Goal: Task Accomplishment & Management: Use online tool/utility

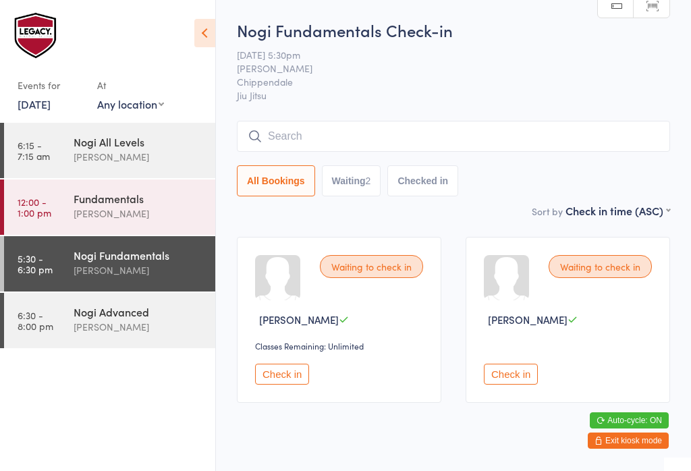
click at [371, 131] on input "search" at bounding box center [453, 136] width 433 height 31
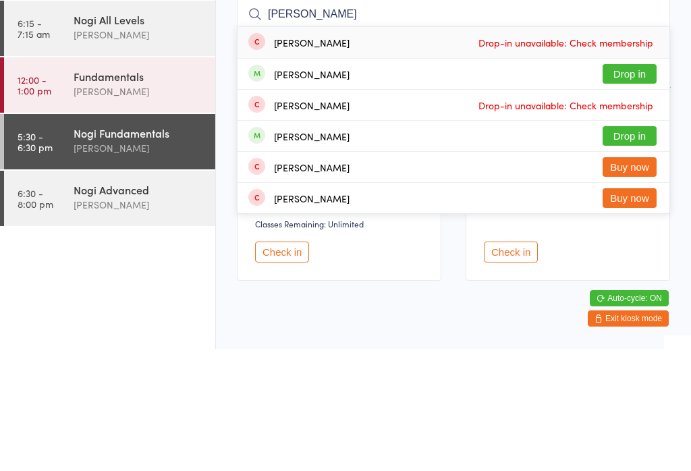
type input "[PERSON_NAME]"
click at [640, 186] on button "Drop in" at bounding box center [630, 196] width 54 height 20
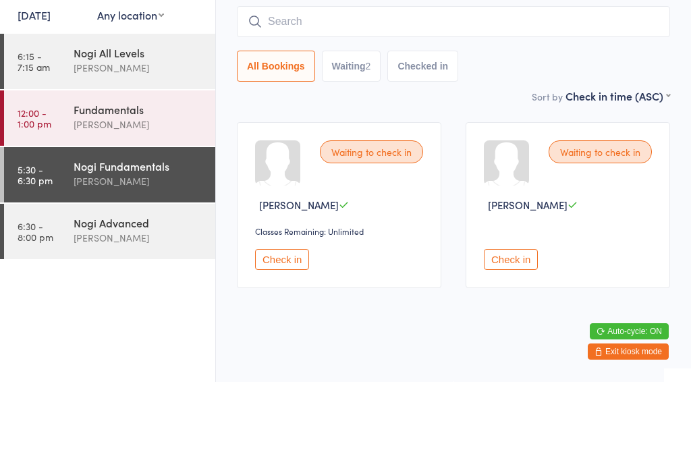
scroll to position [122, 0]
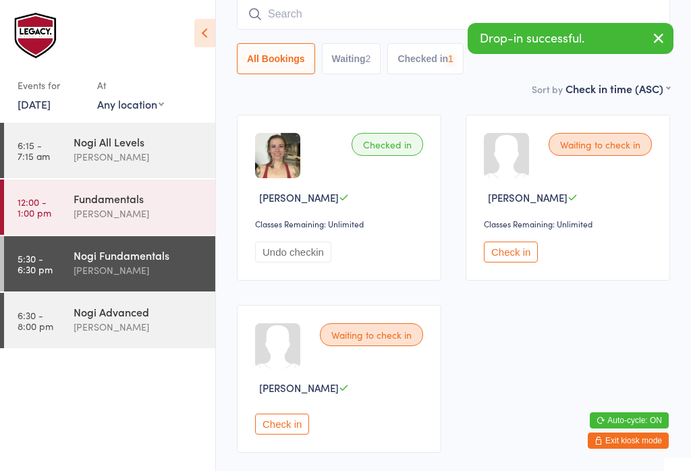
click at [357, 18] on input "search" at bounding box center [453, 14] width 433 height 31
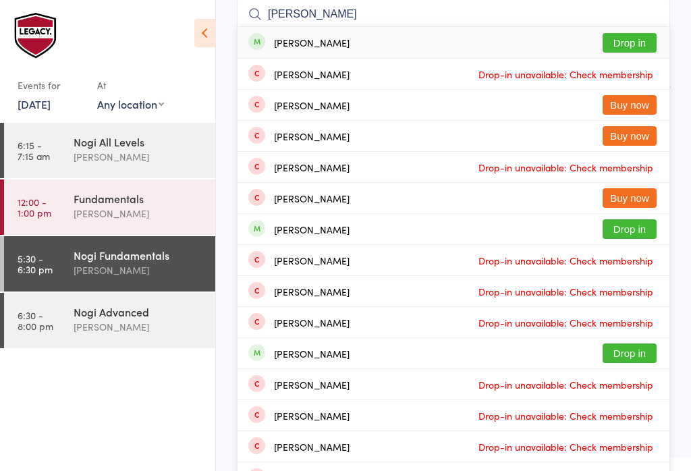
type input "[PERSON_NAME]"
click at [628, 38] on button "Drop in" at bounding box center [630, 43] width 54 height 20
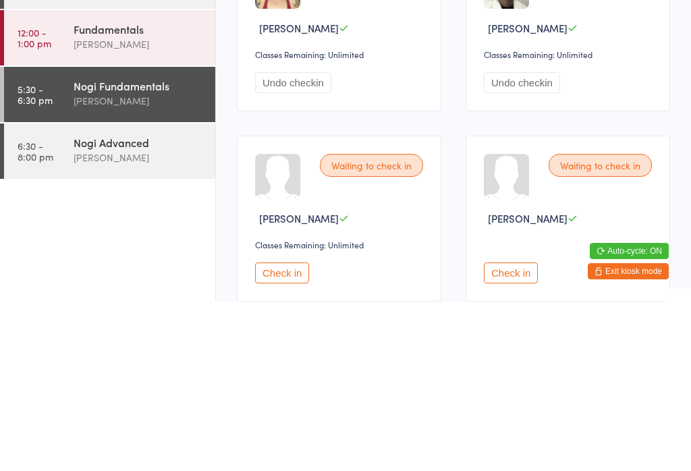
click at [175, 304] on div "Nogi Advanced" at bounding box center [139, 311] width 130 height 15
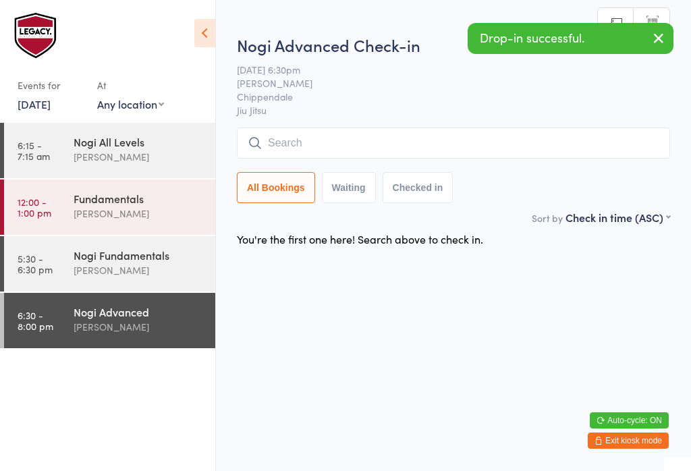
click at [498, 142] on input "search" at bounding box center [453, 143] width 433 height 31
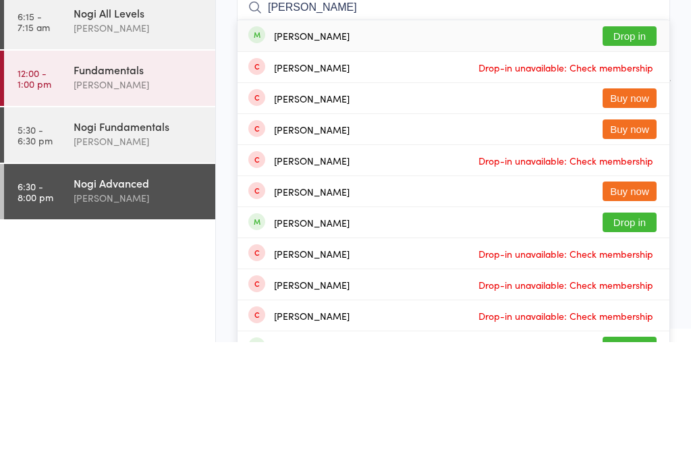
type input "[PERSON_NAME]"
click at [631, 155] on button "Drop in" at bounding box center [630, 165] width 54 height 20
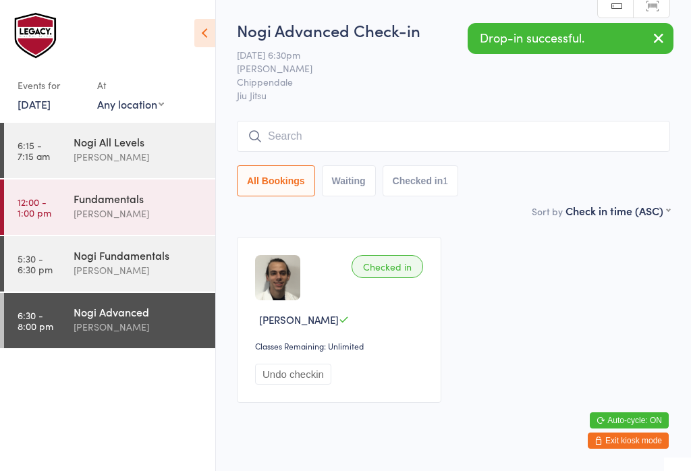
click at [418, 127] on input "search" at bounding box center [453, 136] width 433 height 31
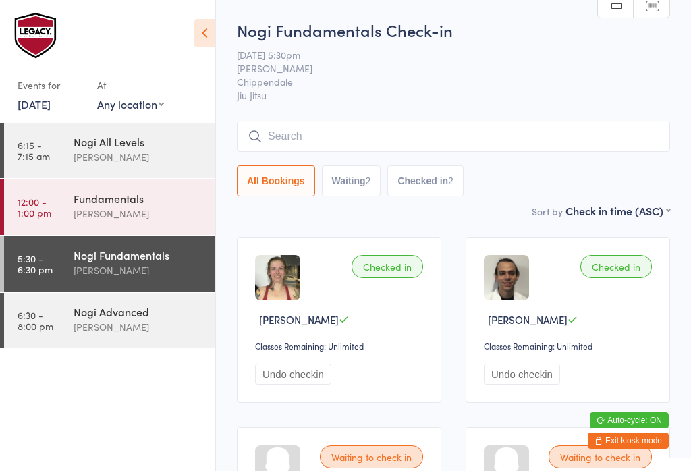
click at [524, 152] on input "search" at bounding box center [453, 136] width 433 height 31
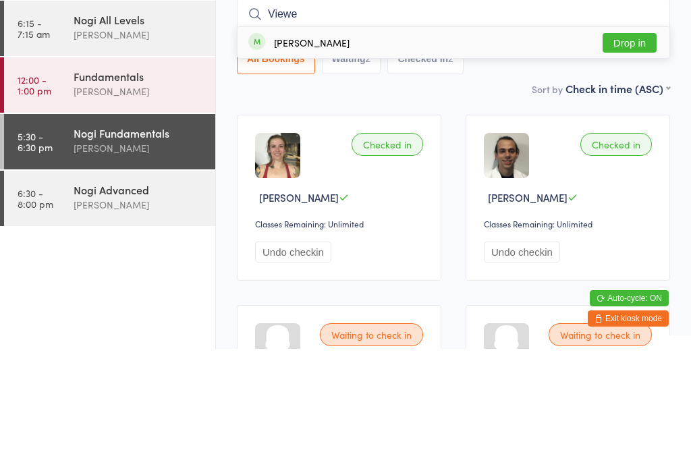
type input "Viewe"
click at [638, 155] on button "Drop in" at bounding box center [630, 165] width 54 height 20
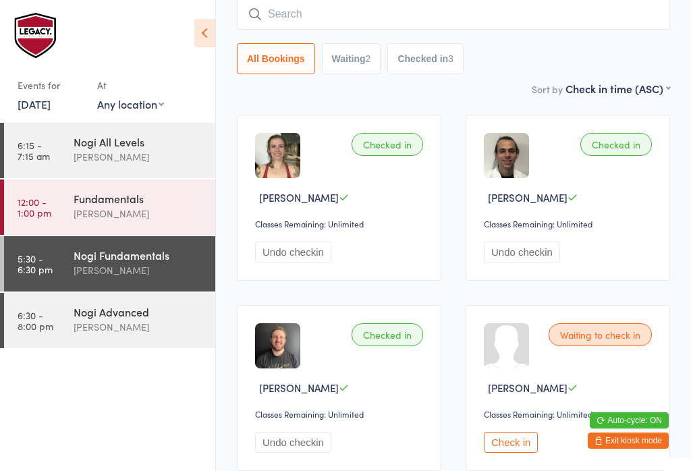
click at [408, 30] on input "search" at bounding box center [453, 14] width 433 height 31
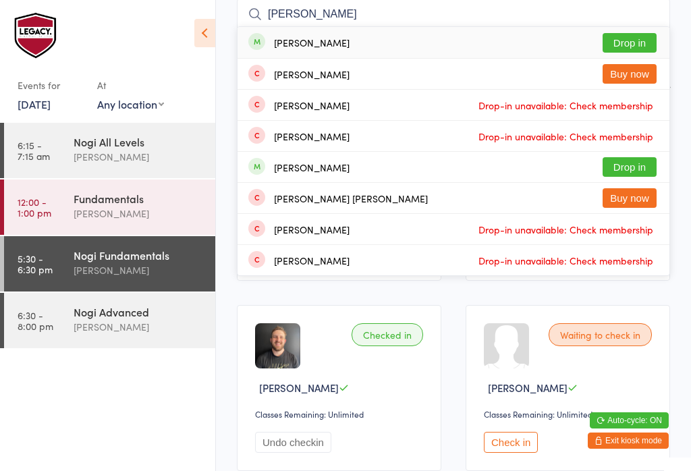
type input "[PERSON_NAME]"
click at [623, 46] on button "Drop in" at bounding box center [630, 43] width 54 height 20
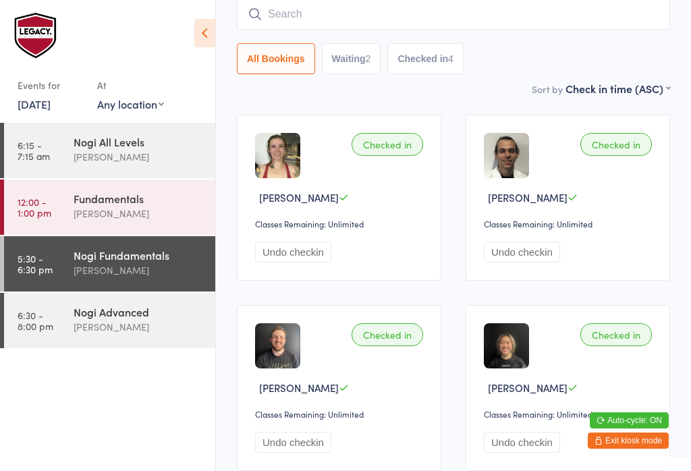
click at [441, 16] on input "search" at bounding box center [453, 14] width 433 height 31
type input "[PERSON_NAME]"
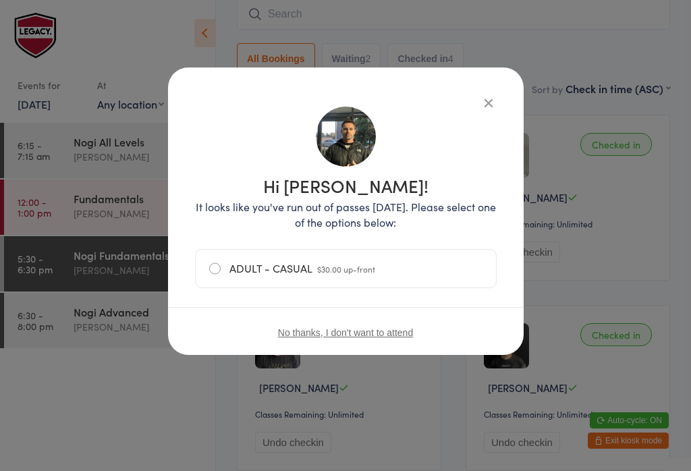
click at [481, 101] on icon "button" at bounding box center [488, 102] width 15 height 15
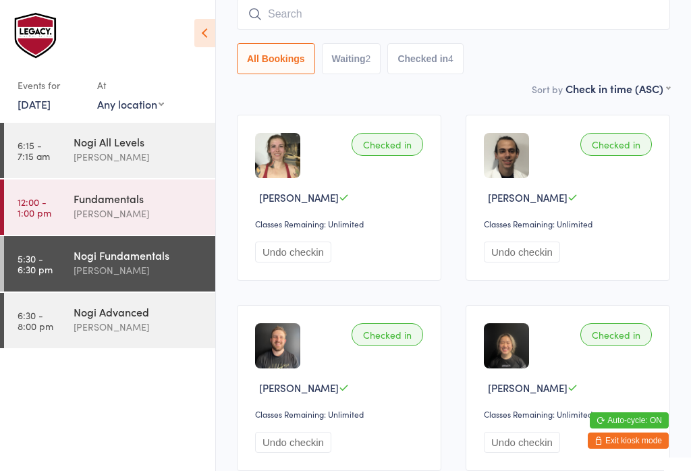
click at [378, 14] on input "search" at bounding box center [453, 14] width 433 height 31
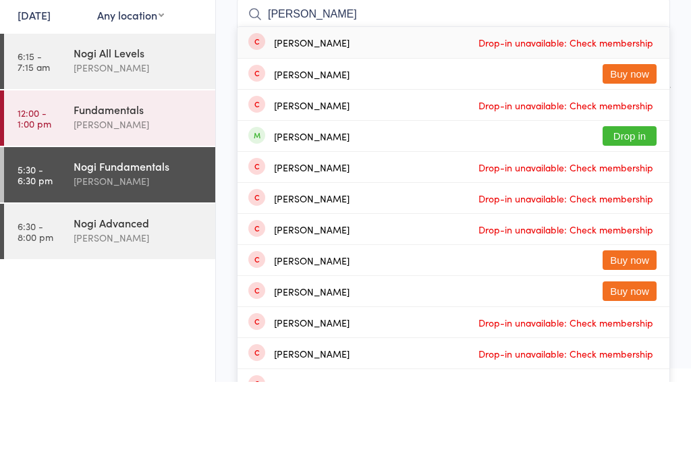
scroll to position [32, 0]
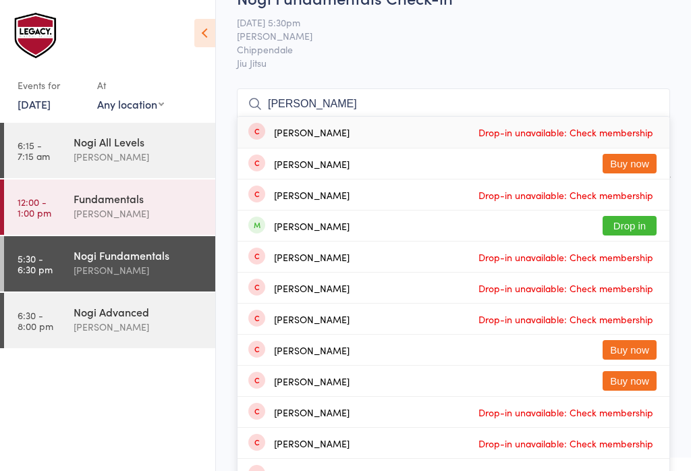
type input "[PERSON_NAME]"
click at [404, 33] on span "[PERSON_NAME]" at bounding box center [443, 35] width 412 height 13
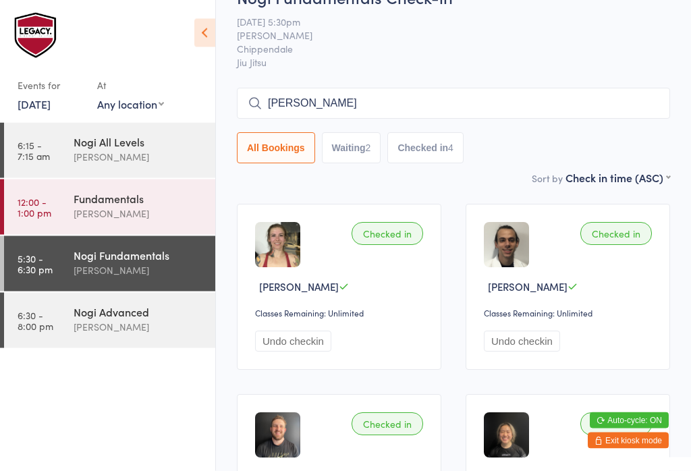
click at [379, 104] on input "[PERSON_NAME]" at bounding box center [453, 103] width 433 height 31
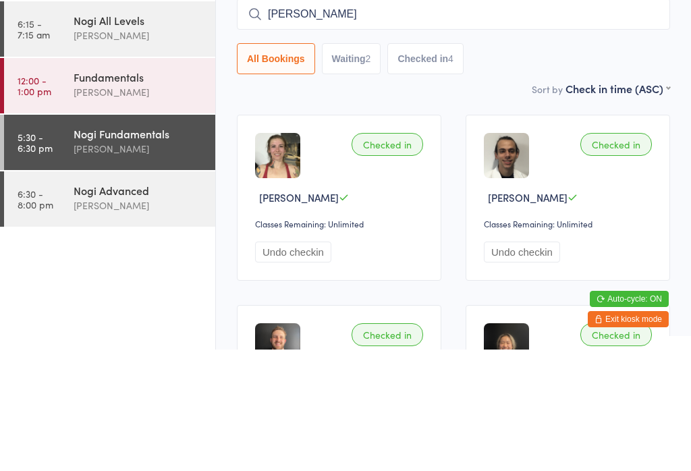
scroll to position [0, 0]
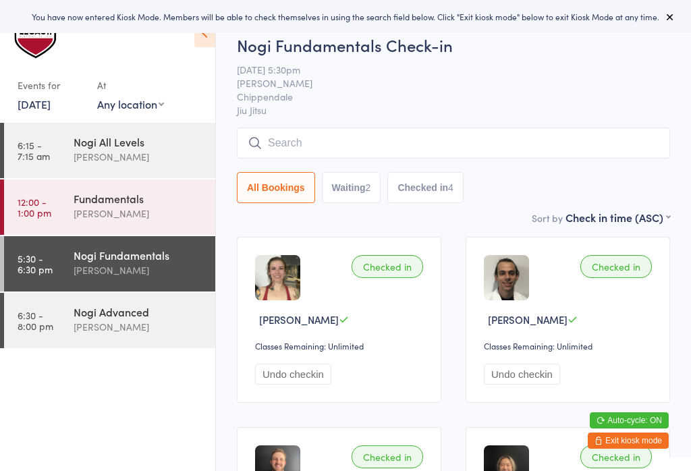
click at [367, 151] on input "search" at bounding box center [453, 143] width 433 height 31
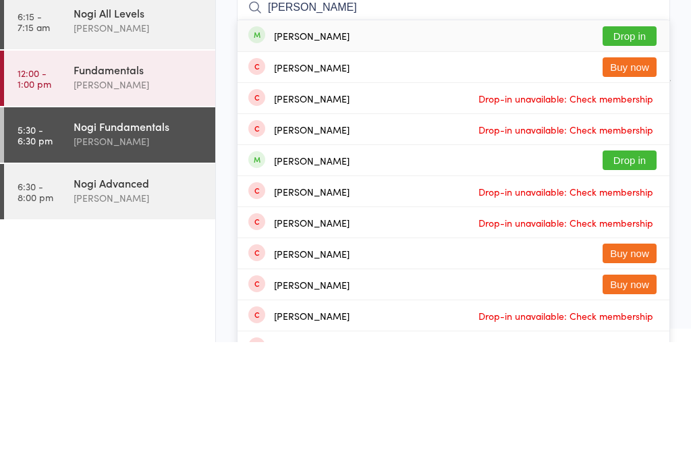
type input "[PERSON_NAME]"
click at [615, 155] on button "Drop in" at bounding box center [630, 165] width 54 height 20
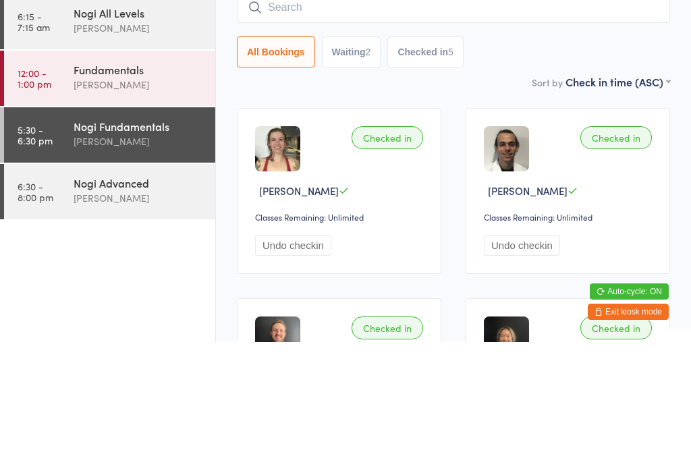
scroll to position [129, 0]
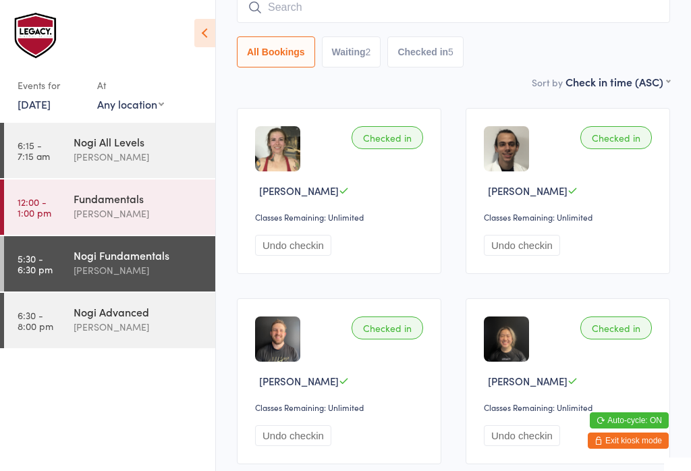
click at [346, 2] on input "search" at bounding box center [453, 7] width 433 height 31
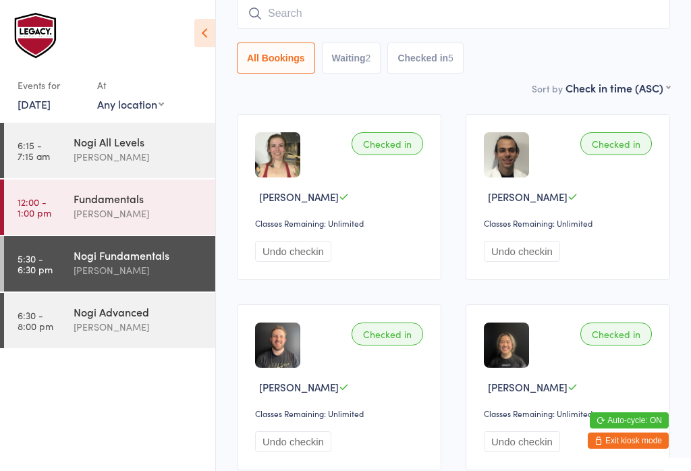
scroll to position [122, 0]
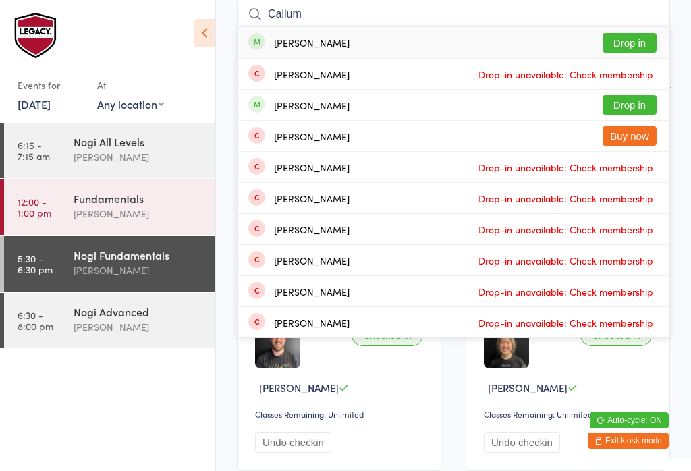
type input "Callum"
click at [630, 36] on button "Drop in" at bounding box center [630, 43] width 54 height 20
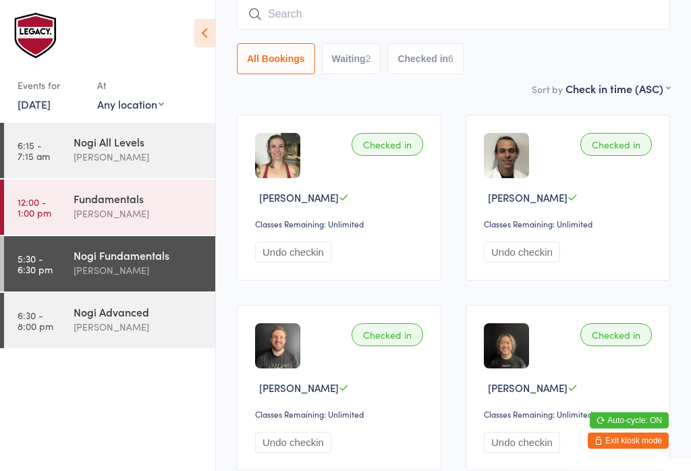
click at [415, 8] on input "search" at bounding box center [453, 14] width 433 height 31
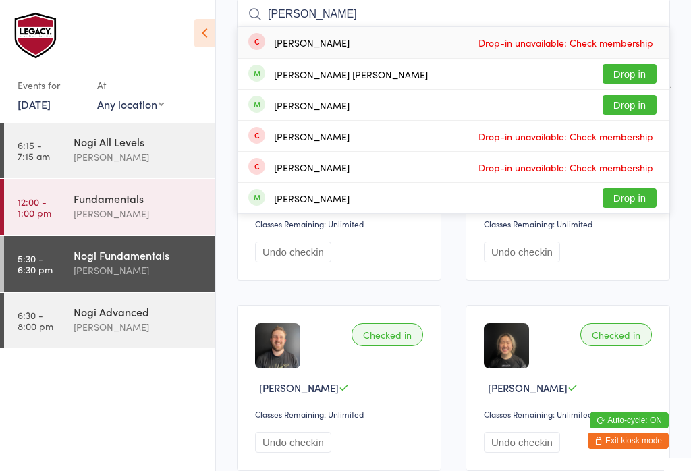
type input "[PERSON_NAME]"
click at [643, 72] on button "Drop in" at bounding box center [630, 74] width 54 height 20
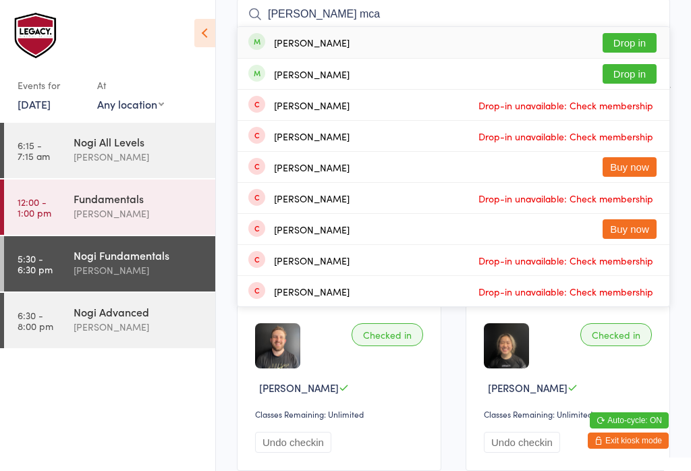
type input "ross mca"
click at [538, 36] on div "ross mcarthur Drop in" at bounding box center [454, 42] width 432 height 31
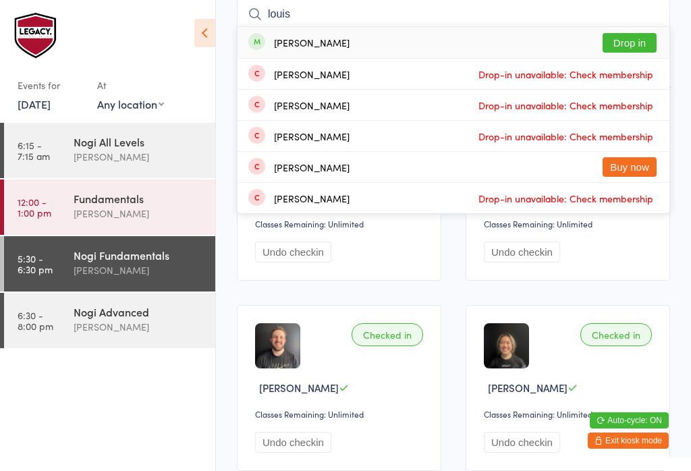
type input "louis"
click at [632, 36] on button "Drop in" at bounding box center [630, 43] width 54 height 20
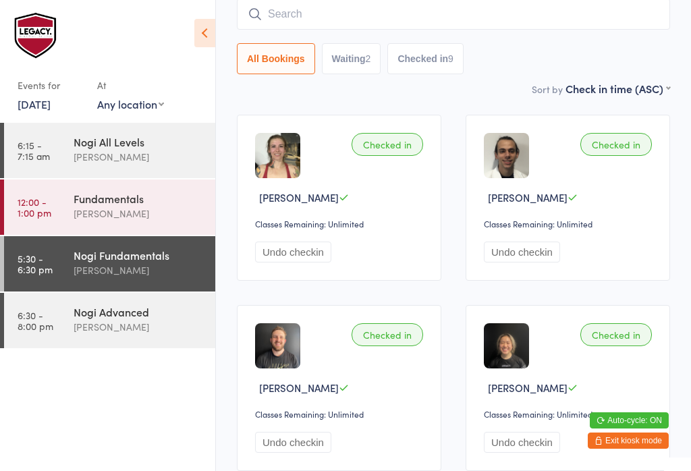
click at [323, 16] on input "search" at bounding box center [453, 14] width 433 height 31
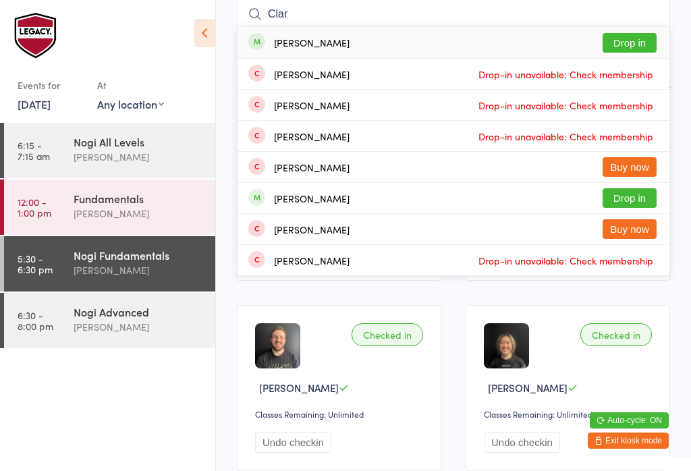
type input "Clar"
click at [620, 41] on button "Drop in" at bounding box center [630, 43] width 54 height 20
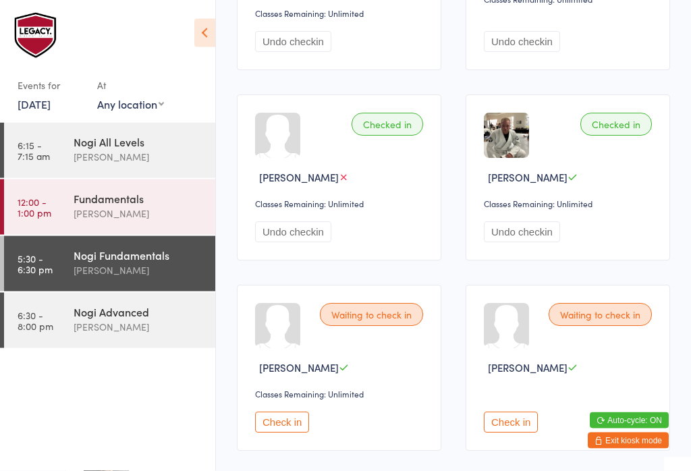
scroll to position [981, 0]
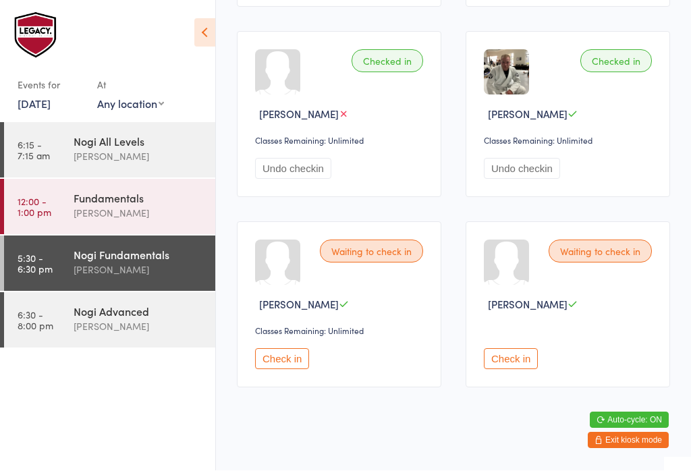
click at [261, 370] on button "Check in" at bounding box center [282, 359] width 54 height 21
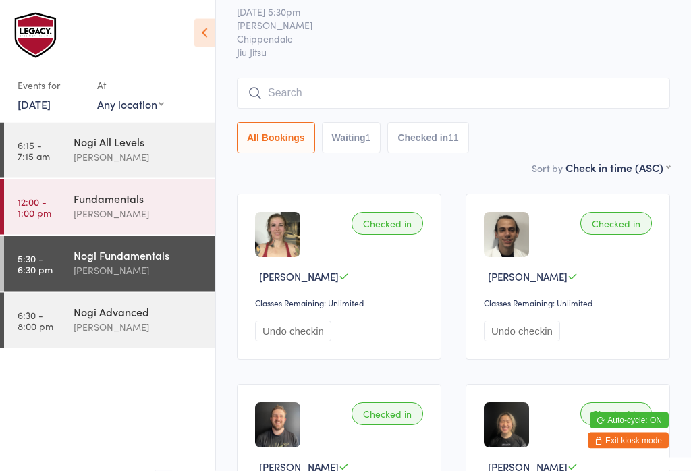
scroll to position [0, 0]
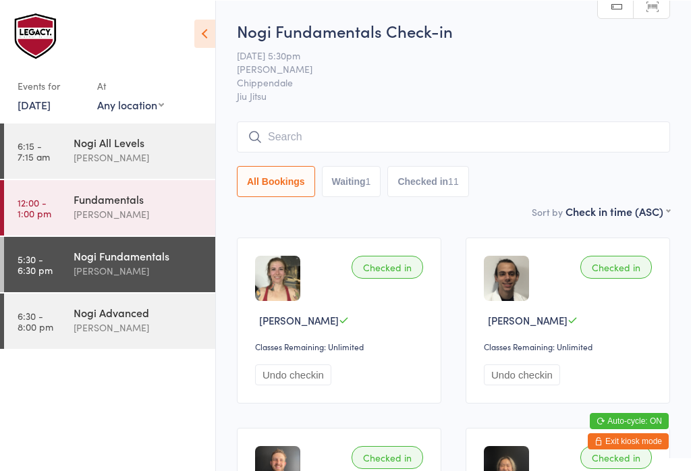
click at [391, 145] on input "search" at bounding box center [453, 136] width 433 height 31
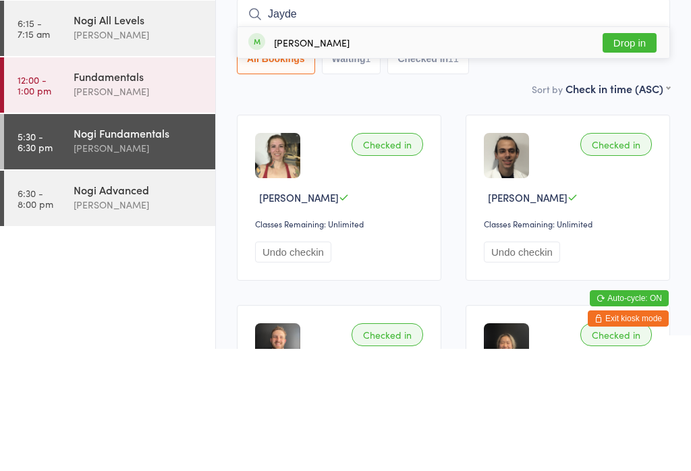
type input "Jayde"
click at [652, 155] on button "Drop in" at bounding box center [630, 165] width 54 height 20
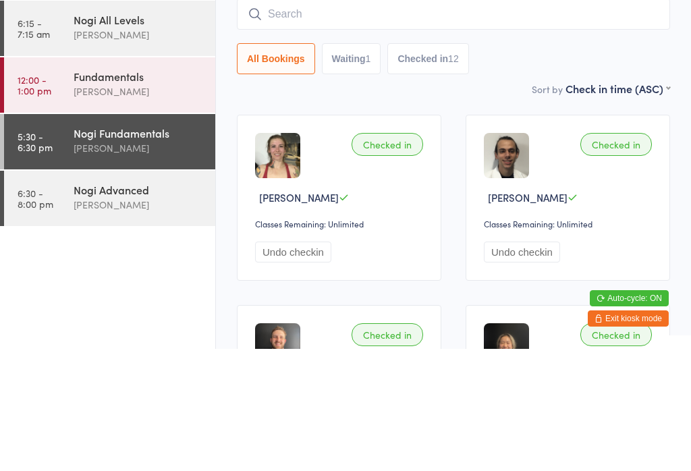
click at [364, 121] on input "search" at bounding box center [453, 136] width 433 height 31
type input "Jayden"
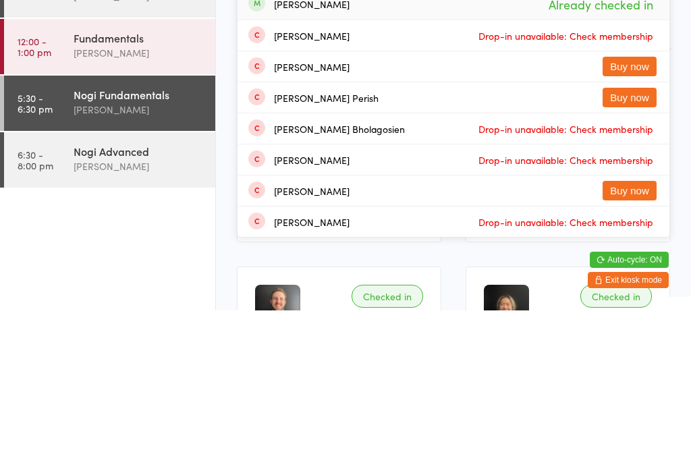
click at [150, 319] on div "[PERSON_NAME]" at bounding box center [139, 327] width 130 height 16
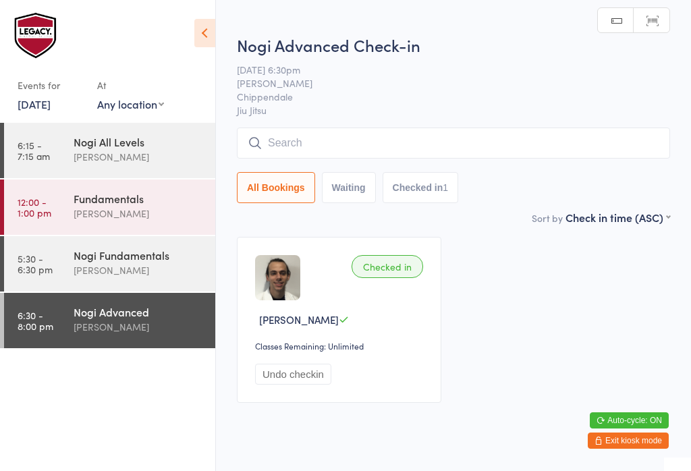
click at [366, 144] on input "search" at bounding box center [453, 143] width 433 height 31
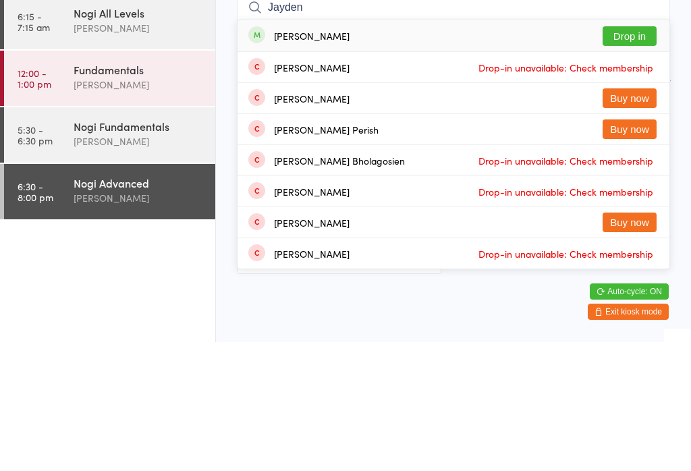
type input "Jayden"
click at [624, 155] on button "Drop in" at bounding box center [630, 165] width 54 height 20
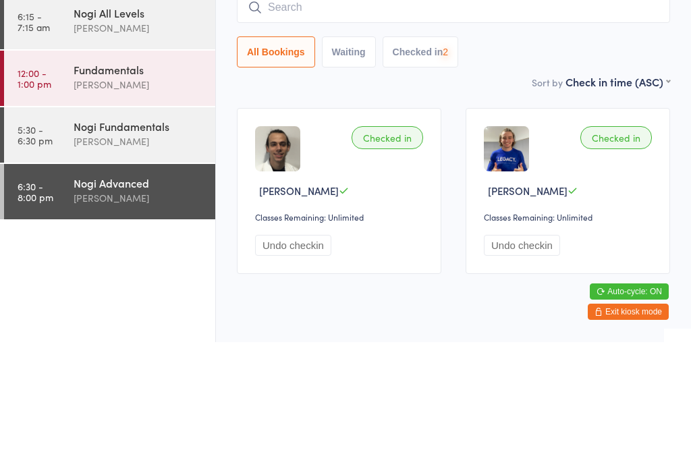
click at [123, 263] on div "[PERSON_NAME]" at bounding box center [139, 271] width 130 height 16
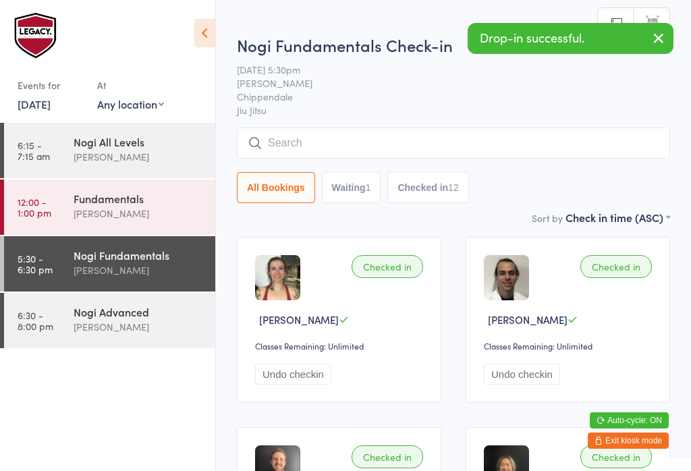
click at [383, 138] on input "search" at bounding box center [453, 143] width 433 height 31
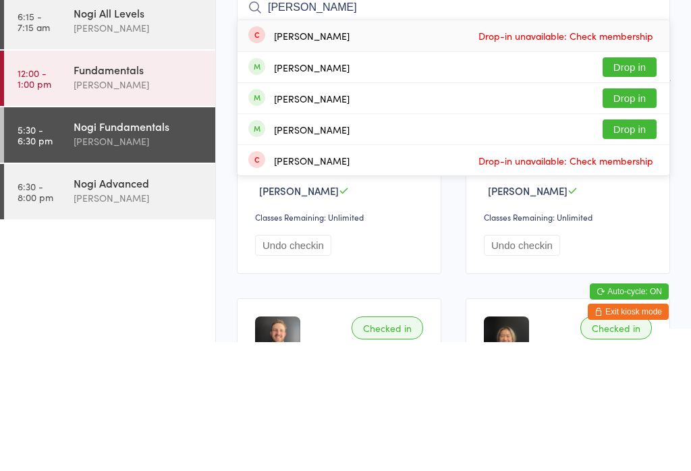
type input "Peter"
click at [643, 186] on button "Drop in" at bounding box center [630, 196] width 54 height 20
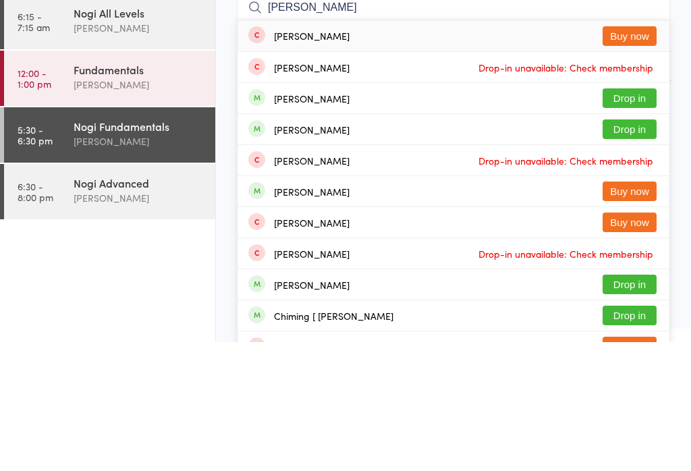
type input "liam pow"
click at [632, 248] on button "Drop in" at bounding box center [630, 258] width 54 height 20
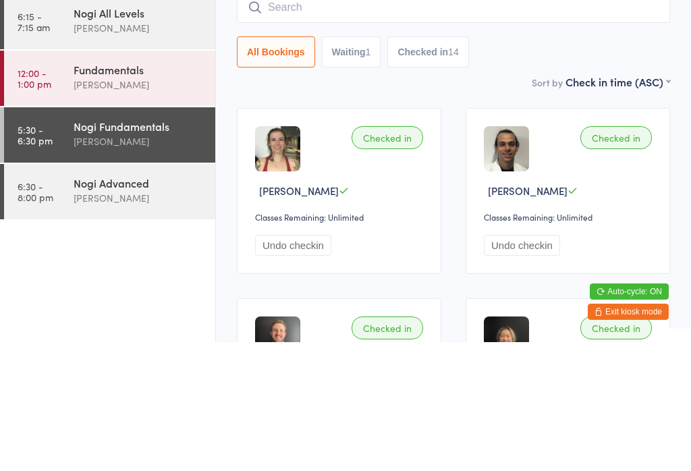
click at [393, 134] on input "search" at bounding box center [453, 136] width 433 height 31
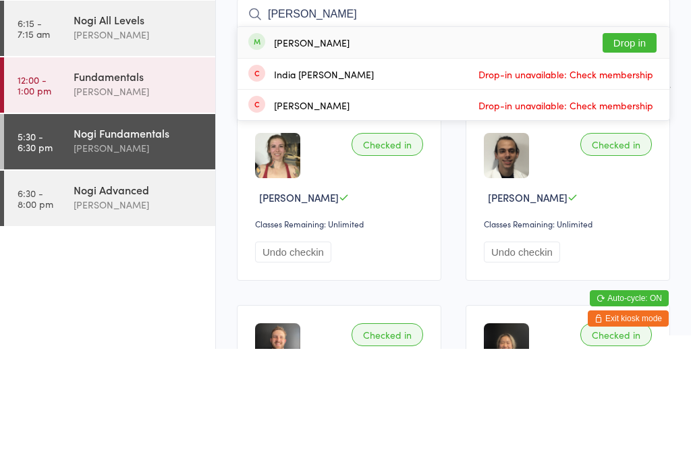
type input "Mckenzie"
click at [641, 155] on button "Drop in" at bounding box center [630, 165] width 54 height 20
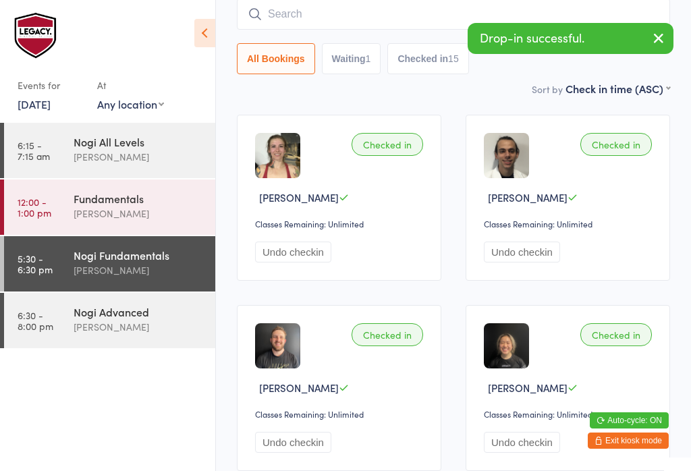
click at [76, 311] on div "Nogi Advanced" at bounding box center [139, 311] width 130 height 15
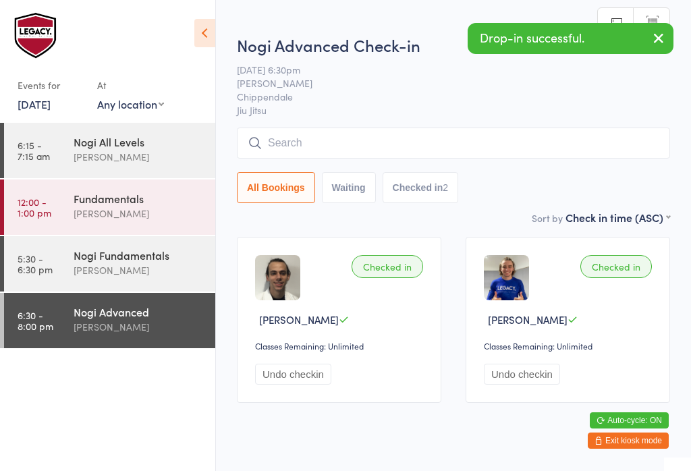
click at [419, 146] on input "search" at bounding box center [453, 143] width 433 height 31
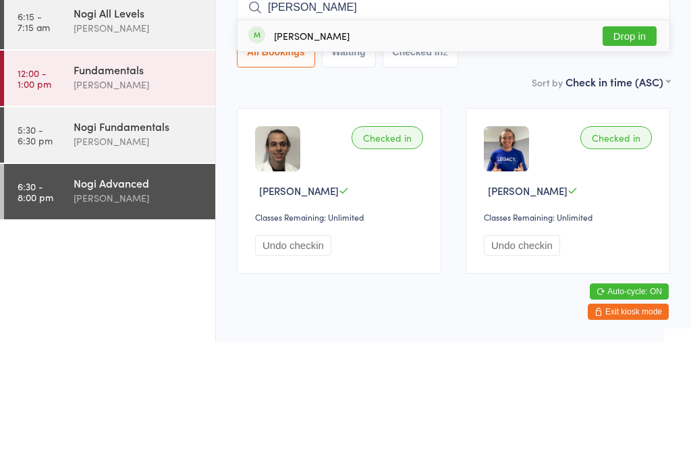
type input "Mckenzie"
click at [642, 155] on button "Drop in" at bounding box center [630, 165] width 54 height 20
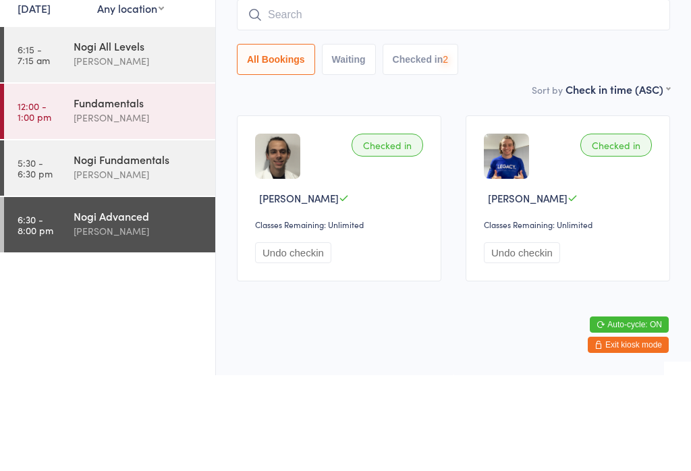
scroll to position [129, 0]
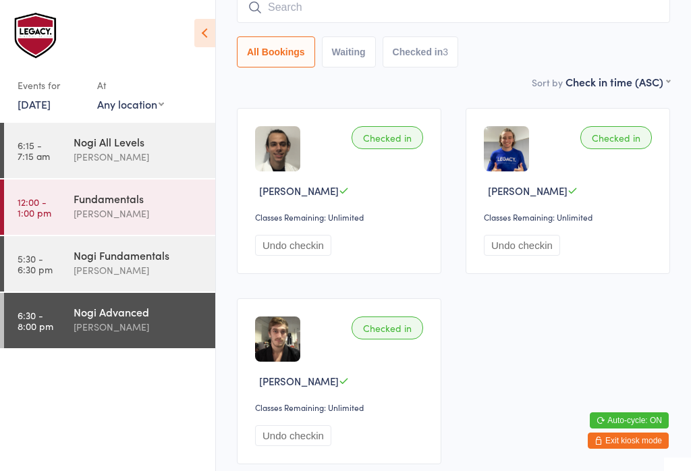
click at [155, 288] on div "Nogi Fundamentals Clayton Vickery" at bounding box center [145, 262] width 142 height 53
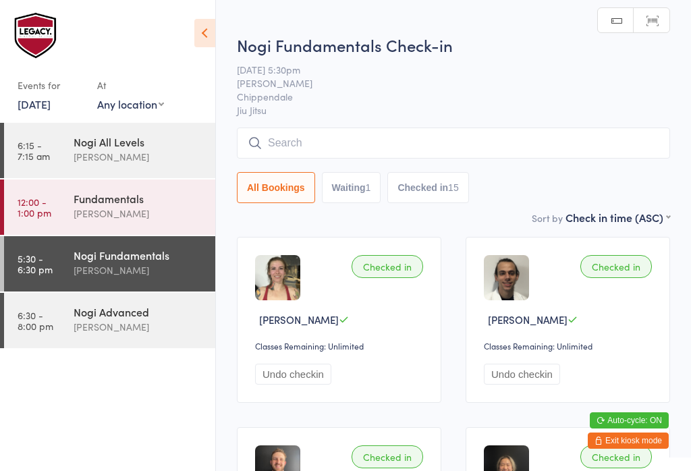
click at [430, 147] on input "search" at bounding box center [453, 143] width 433 height 31
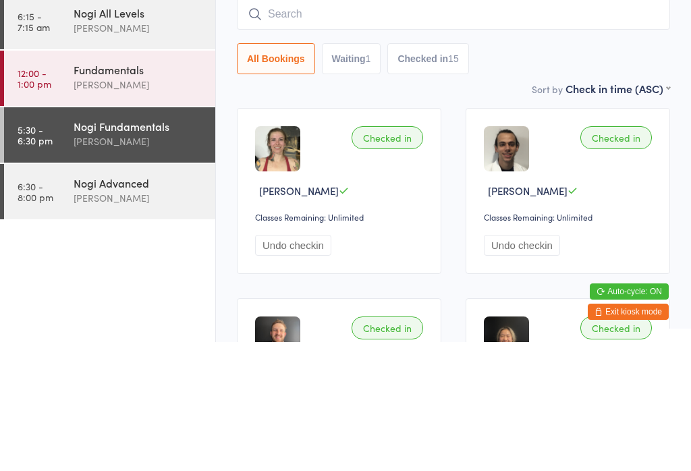
click at [156, 293] on div "Nogi Advanced Clayton Vickery" at bounding box center [145, 319] width 142 height 53
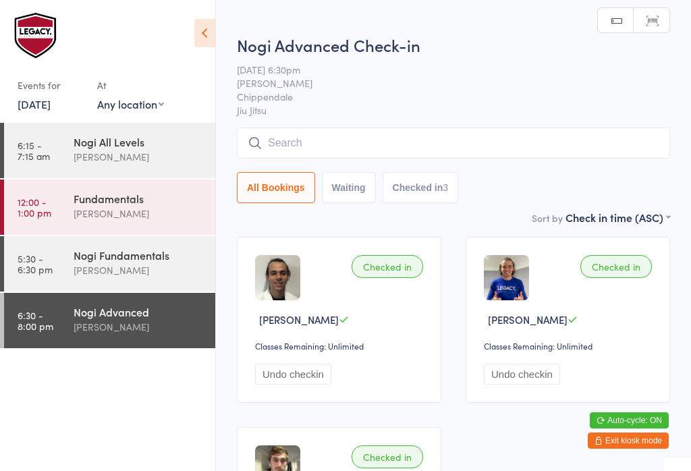
click at [448, 136] on input "search" at bounding box center [453, 143] width 433 height 31
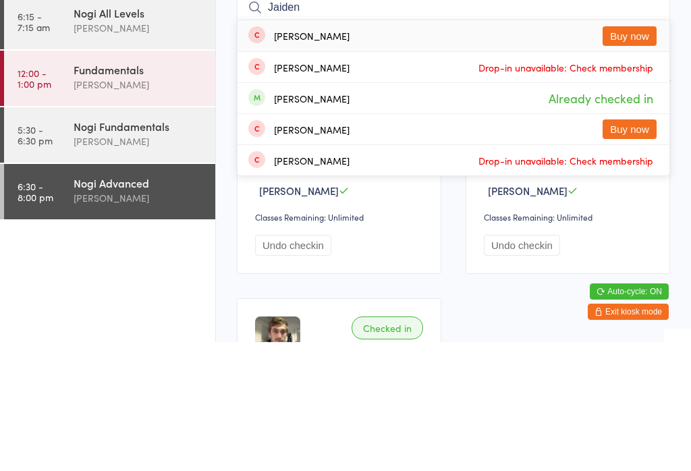
type input "Jaiden"
click at [641, 155] on button "Buy now" at bounding box center [630, 165] width 54 height 20
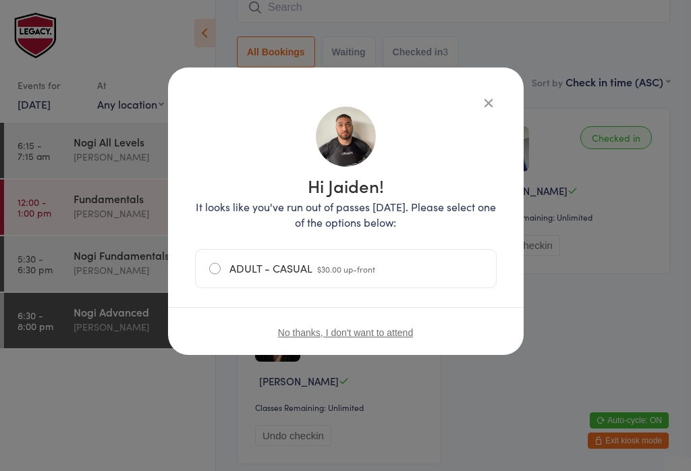
click at [373, 283] on label "ADULT - CASUAL $30.00 up-front" at bounding box center [345, 269] width 273 height 38
click at [0, 0] on input "ADULT - CASUAL $30.00 up-front" at bounding box center [0, 0] width 0 height 0
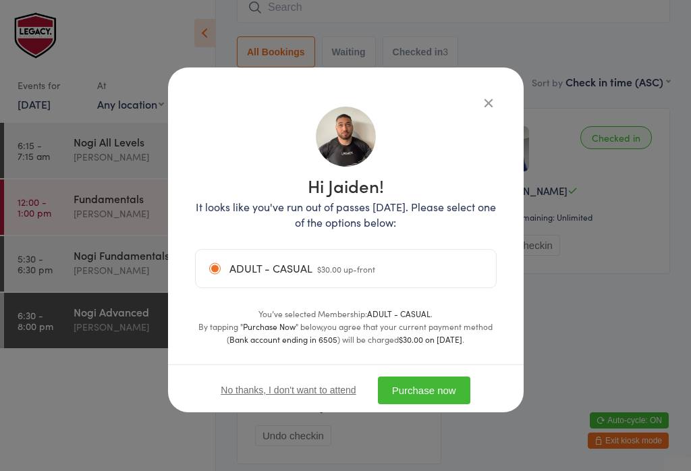
click at [443, 387] on button "Purchase now" at bounding box center [424, 391] width 92 height 28
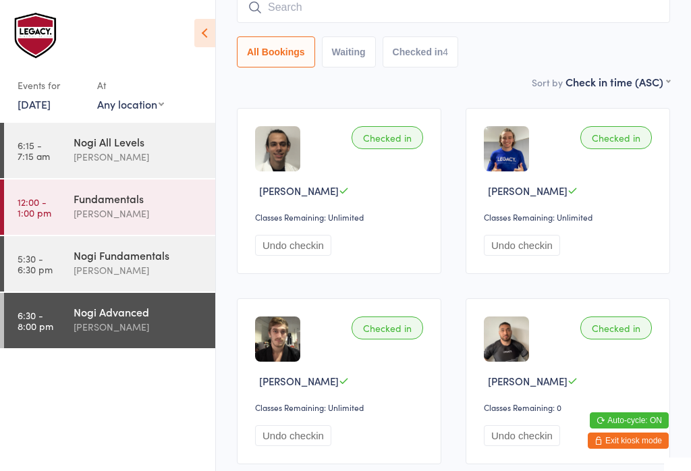
click at [107, 269] on div "[PERSON_NAME]" at bounding box center [139, 271] width 130 height 16
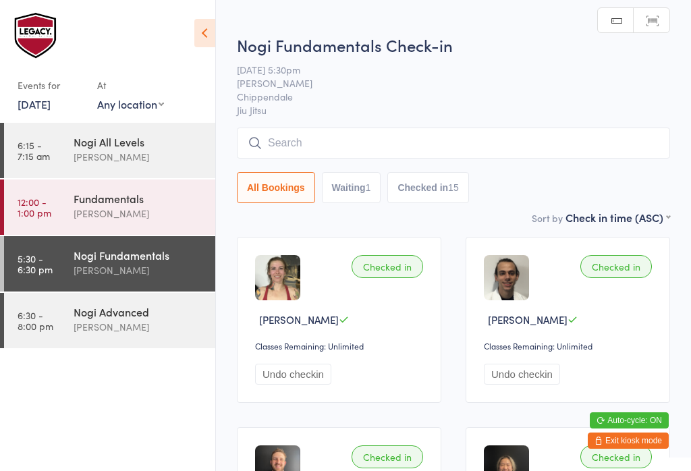
click at [404, 136] on input "search" at bounding box center [453, 143] width 433 height 31
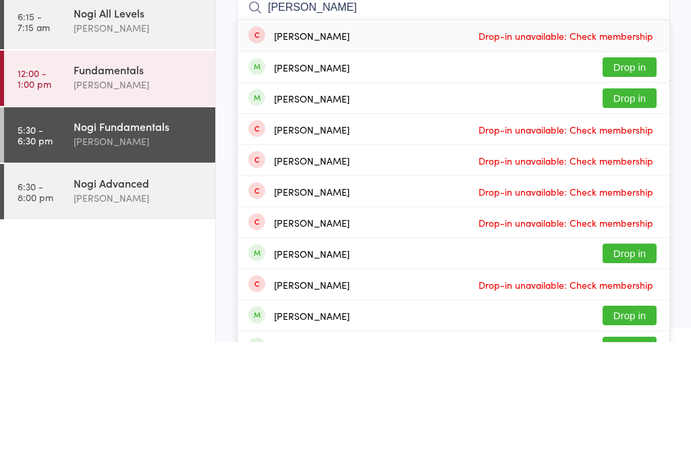
type input "Rob"
click at [648, 217] on button "Drop in" at bounding box center [630, 227] width 54 height 20
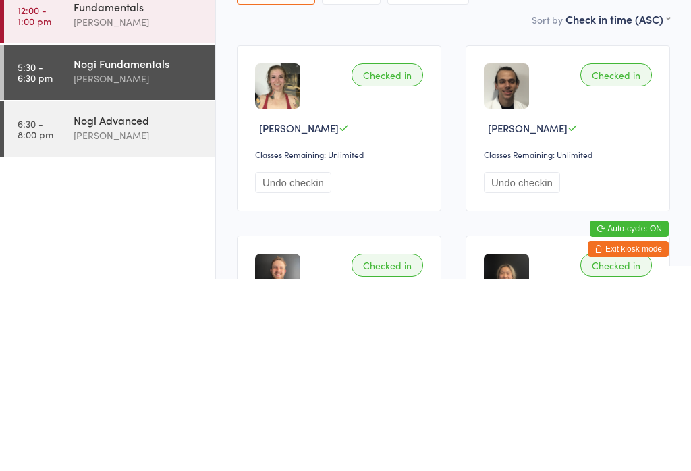
click at [134, 304] on div "Nogi Advanced" at bounding box center [139, 311] width 130 height 15
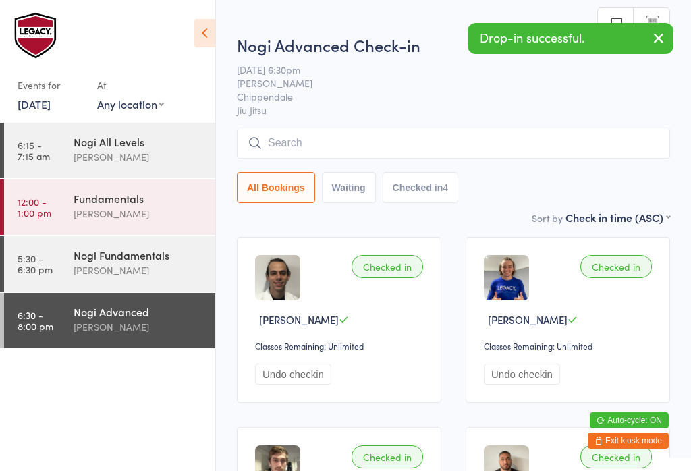
click at [381, 142] on input "search" at bounding box center [453, 143] width 433 height 31
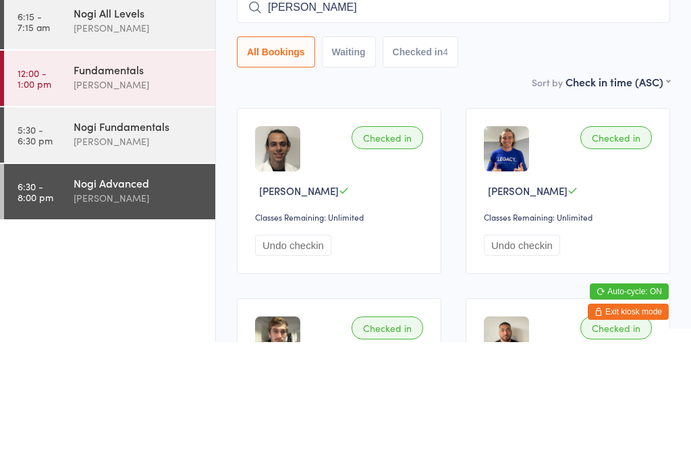
type input "Rob flett"
type input "rob fl"
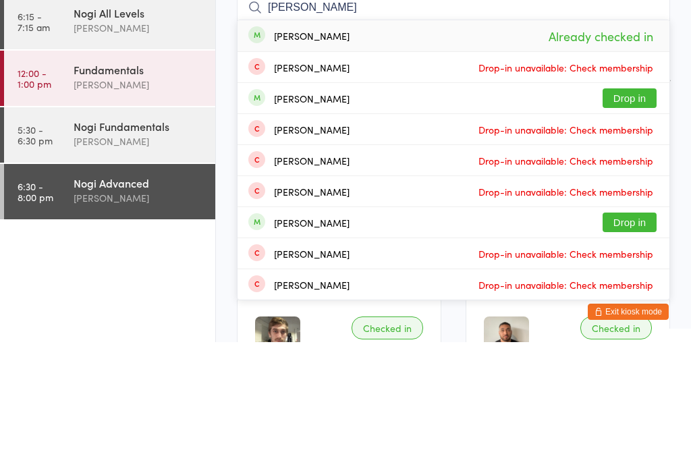
click at [139, 263] on div "[PERSON_NAME]" at bounding box center [139, 271] width 130 height 16
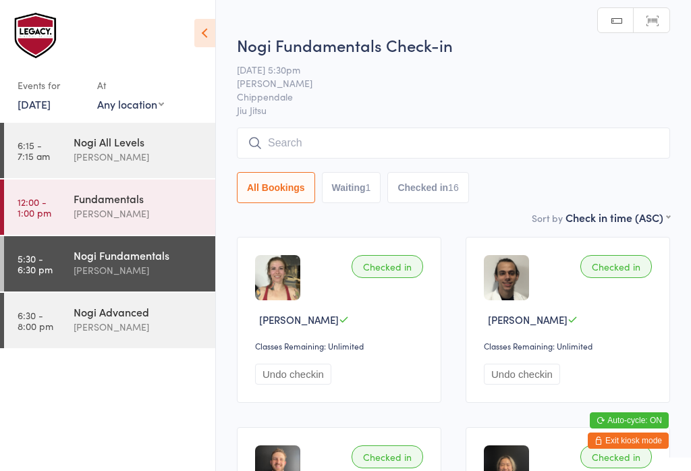
click at [391, 158] on input "search" at bounding box center [453, 143] width 433 height 31
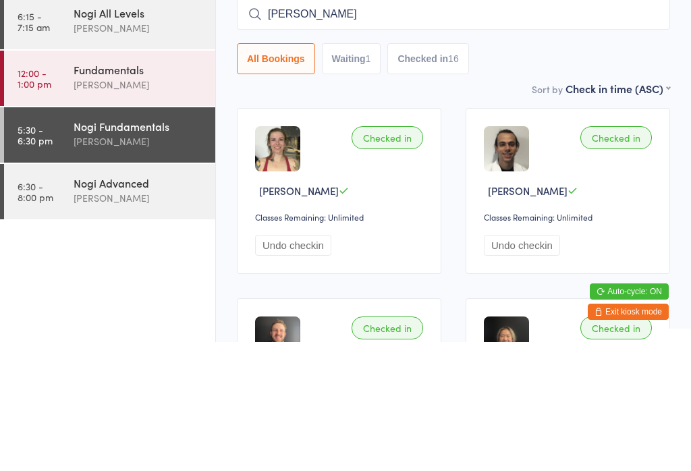
type input "Rob f"
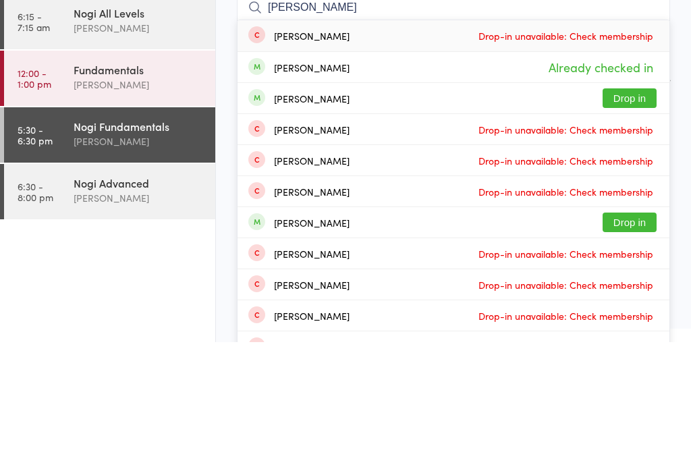
click at [148, 304] on div "Nogi Advanced" at bounding box center [139, 311] width 130 height 15
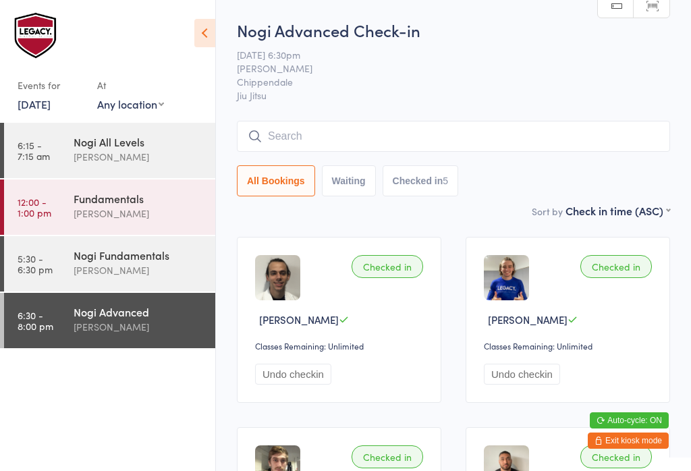
click at [301, 130] on input "search" at bounding box center [453, 136] width 433 height 31
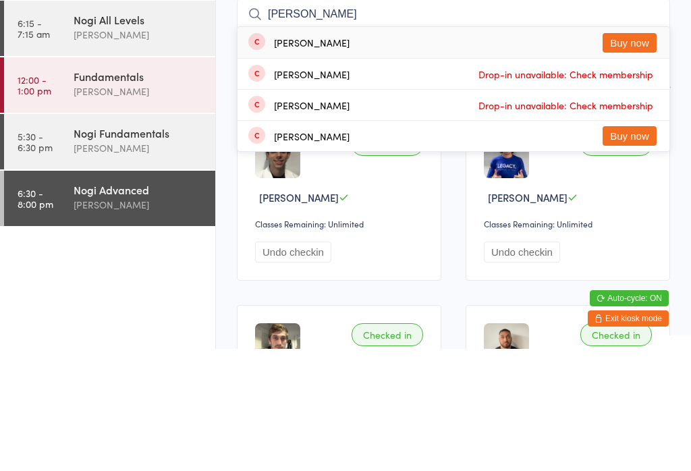
type input "Evan"
click at [626, 155] on button "Buy now" at bounding box center [630, 165] width 54 height 20
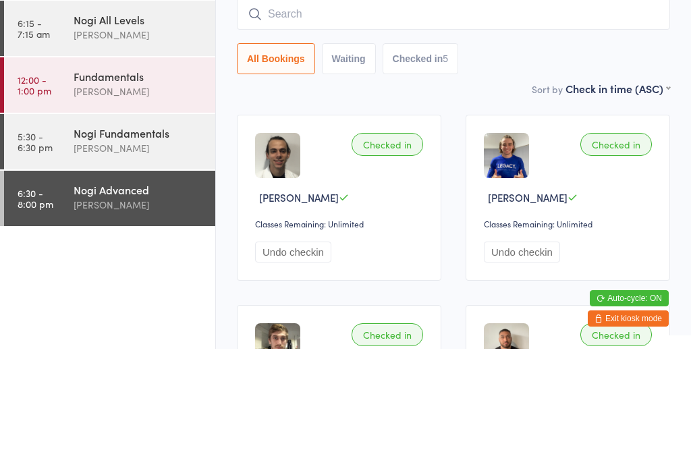
scroll to position [122, 0]
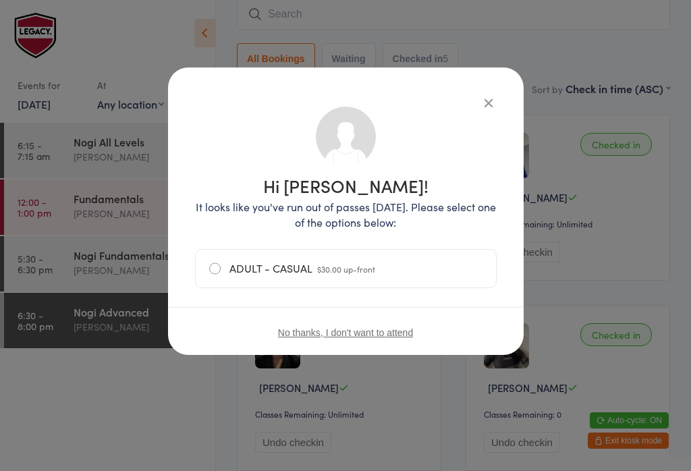
click at [374, 273] on span "$30.00 up-front" at bounding box center [346, 268] width 58 height 11
click at [0, 0] on input "ADULT - CASUAL $30.00 up-front" at bounding box center [0, 0] width 0 height 0
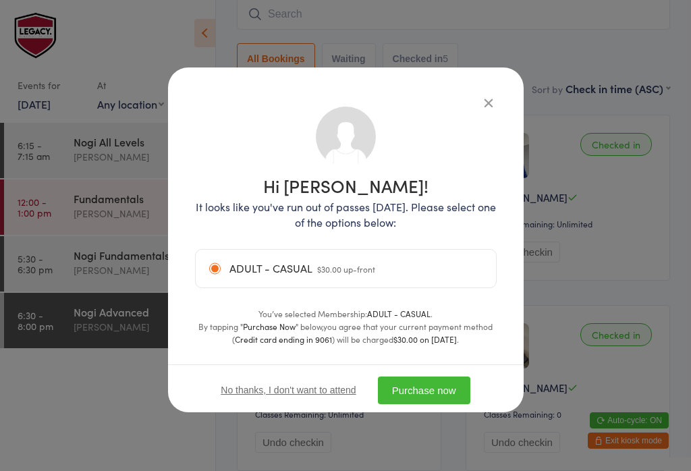
click at [427, 389] on button "Purchase now" at bounding box center [424, 391] width 92 height 28
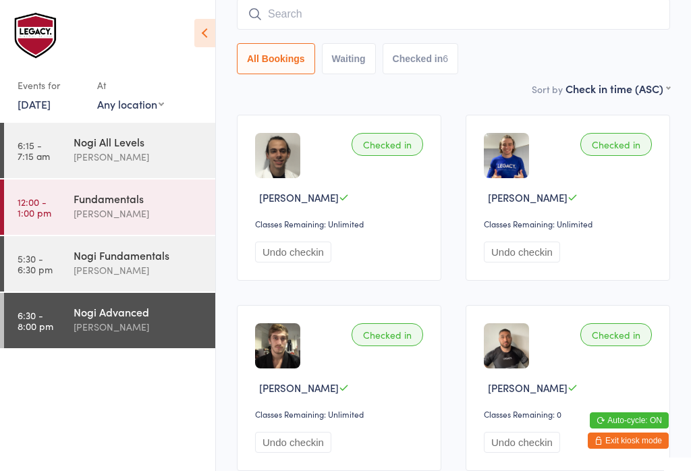
click at [290, 13] on input "search" at bounding box center [453, 14] width 433 height 31
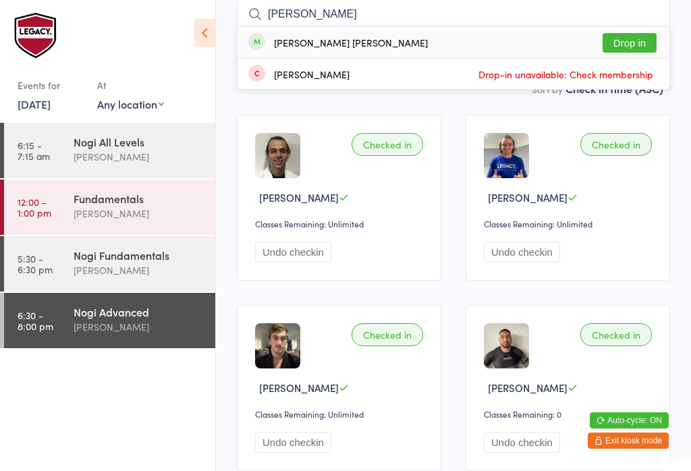
type input "Flynn"
click at [634, 39] on button "Drop in" at bounding box center [630, 43] width 54 height 20
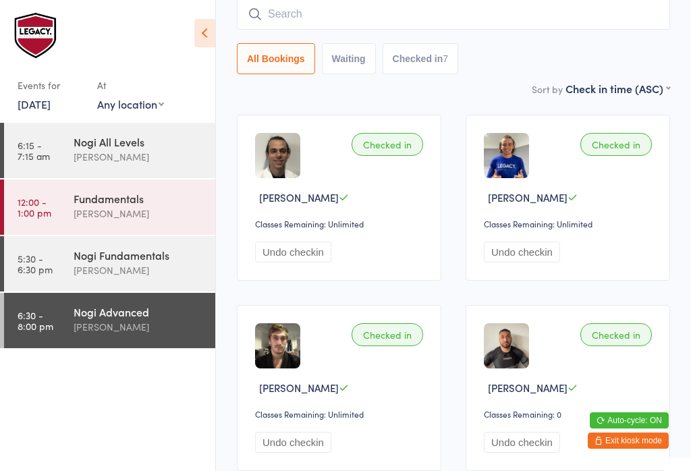
click at [486, 11] on input "search" at bounding box center [453, 14] width 433 height 31
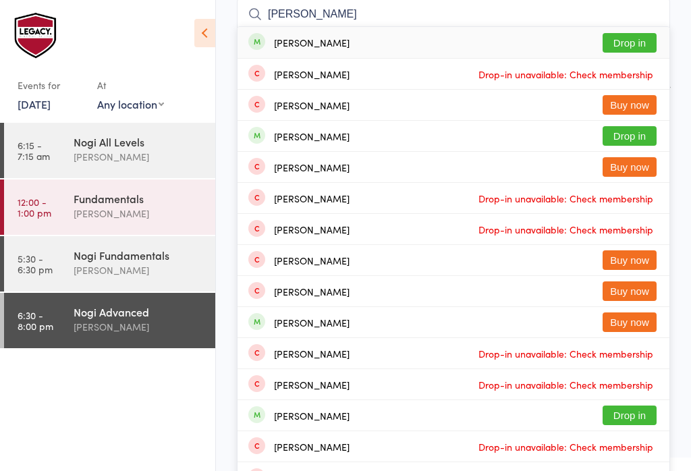
type input "Harry sta"
click at [650, 44] on button "Drop in" at bounding box center [630, 43] width 54 height 20
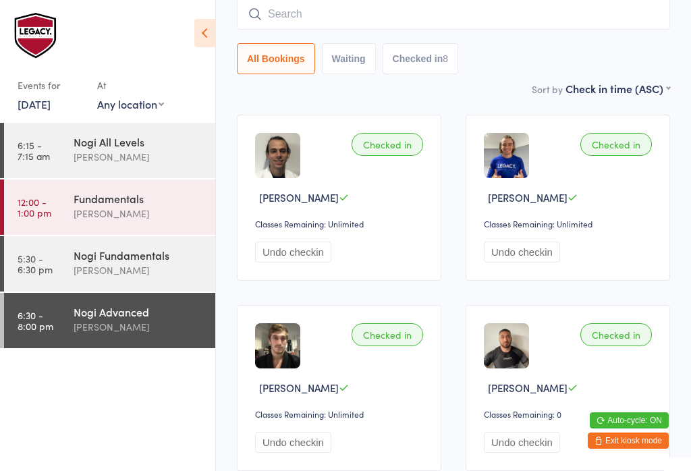
click at [136, 282] on div "Nogi Fundamentals Clayton Vickery" at bounding box center [145, 262] width 142 height 53
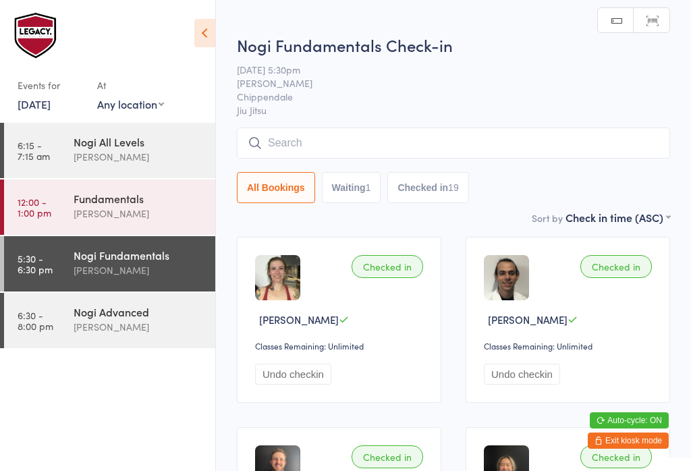
click at [347, 136] on input "search" at bounding box center [453, 143] width 433 height 31
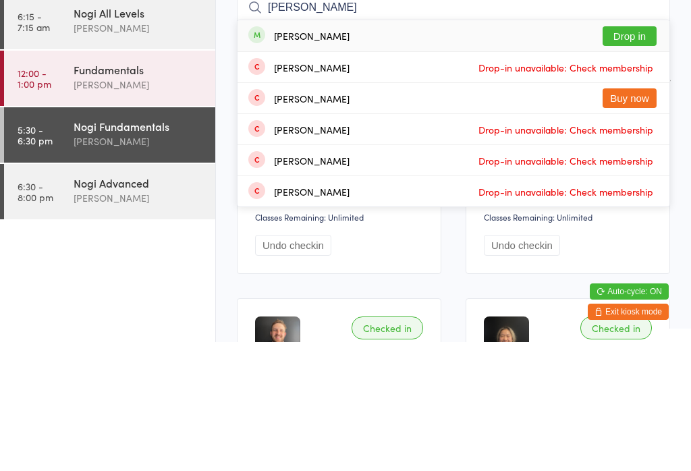
type input "Woody"
click at [643, 155] on button "Drop in" at bounding box center [630, 165] width 54 height 20
